Goal: Task Accomplishment & Management: Complete application form

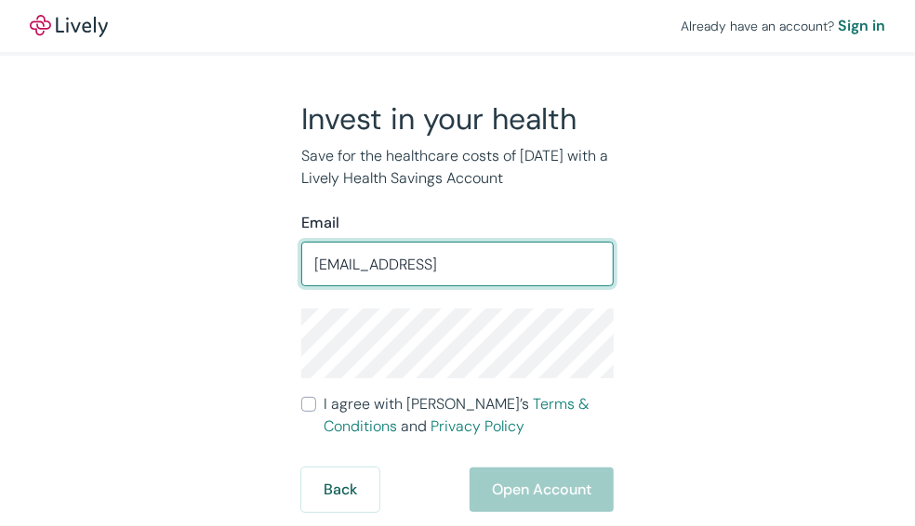
type input "[EMAIL_ADDRESS]"
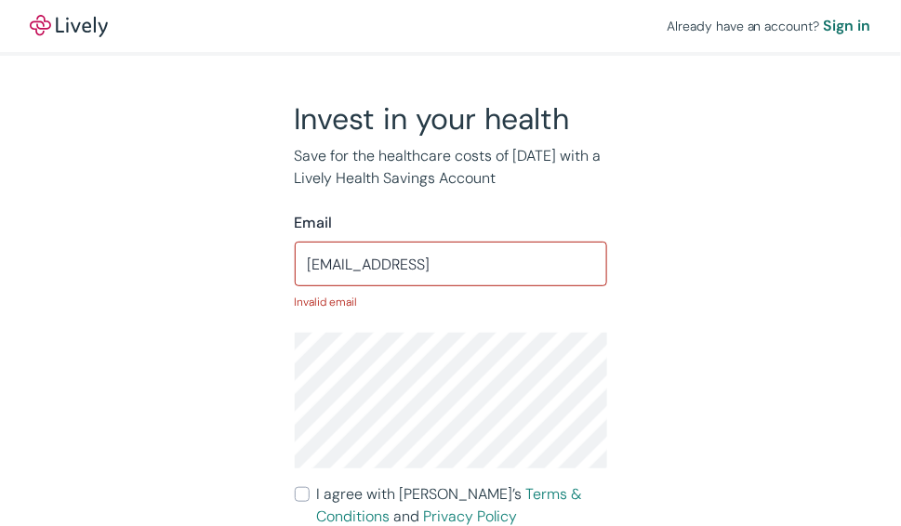
scroll to position [75, 0]
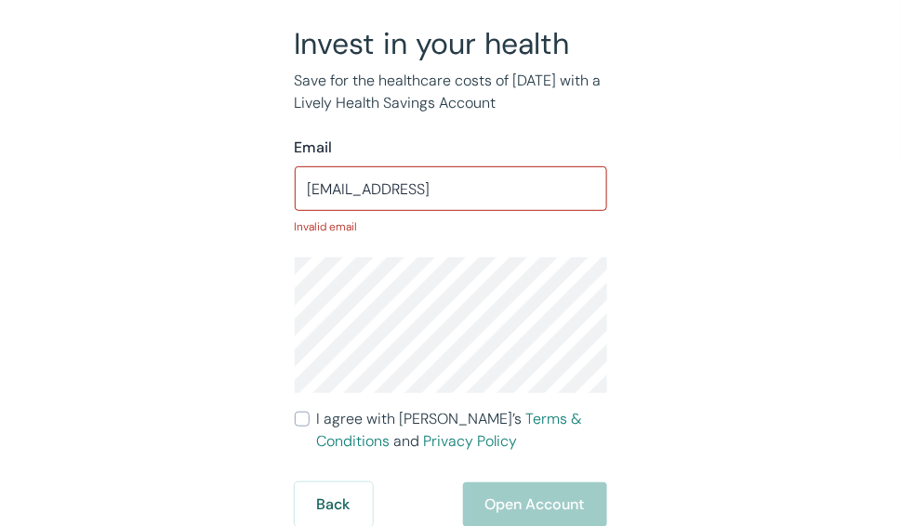
click at [310, 421] on label "I agree with Lively’s Terms & Conditions and Privacy Policy" at bounding box center [451, 430] width 312 height 45
click at [310, 421] on input "I agree with Lively’s Terms & Conditions and Privacy Policy" at bounding box center [302, 419] width 15 height 15
checkbox input "true"
click at [530, 497] on div "Back Open Account" at bounding box center [451, 505] width 312 height 45
click at [464, 179] on input "[EMAIL_ADDRESS]" at bounding box center [451, 188] width 312 height 37
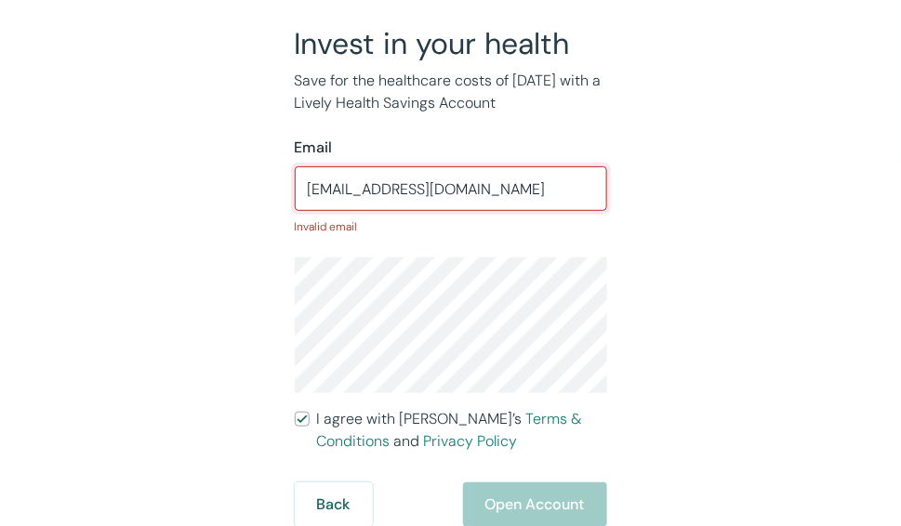
scroll to position [51, 0]
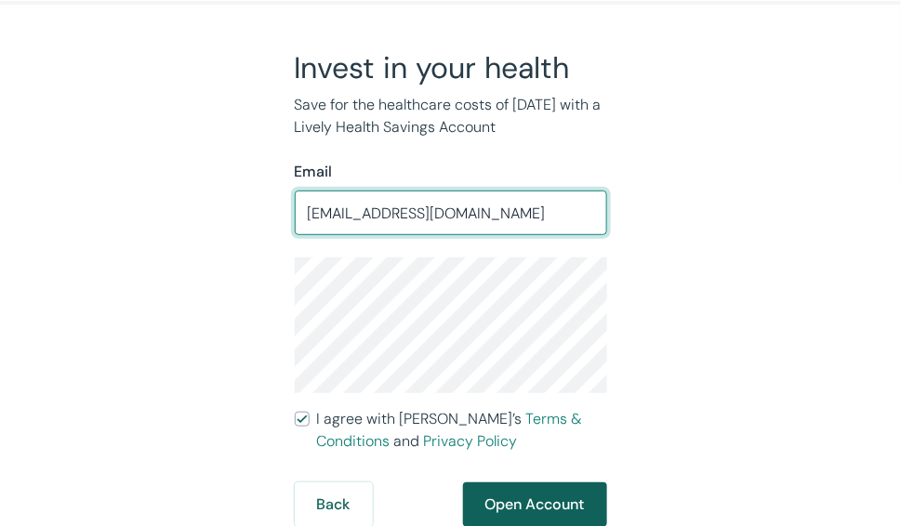
type input "[EMAIL_ADDRESS][DOMAIN_NAME]"
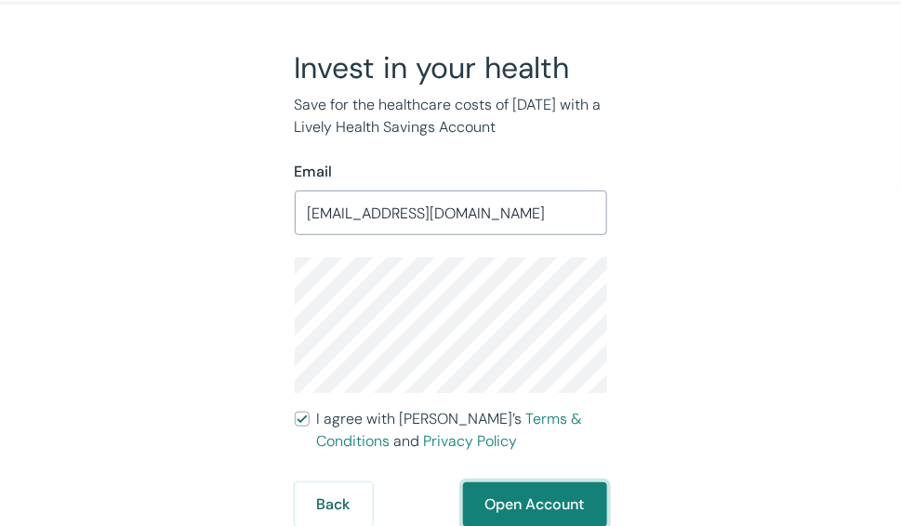
click at [511, 497] on button "Open Account" at bounding box center [535, 505] width 144 height 45
